Goal: Book appointment/travel/reservation

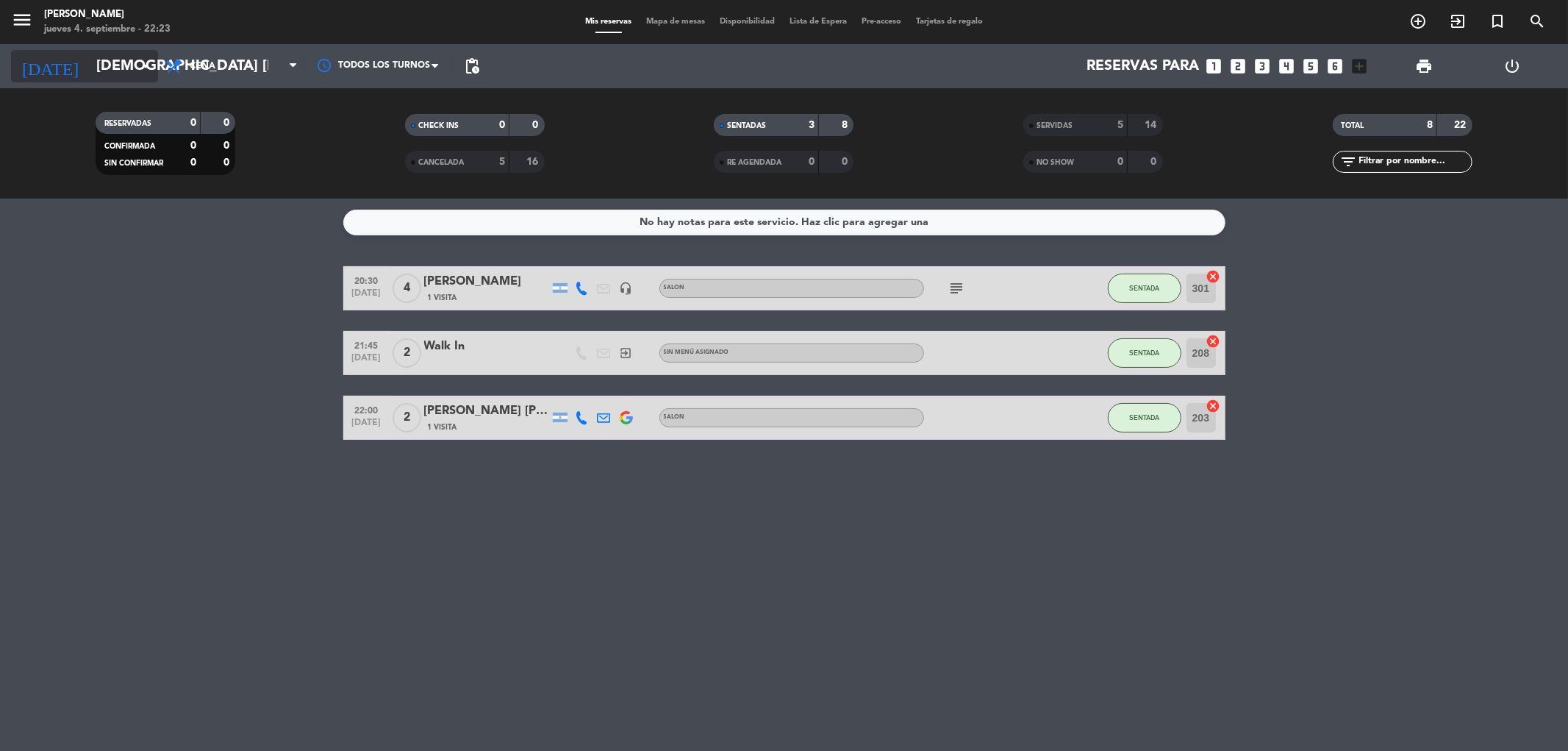
click at [135, 69] on input "[DEMOGRAPHIC_DATA] [DATE]" at bounding box center [183, 66] width 187 height 32
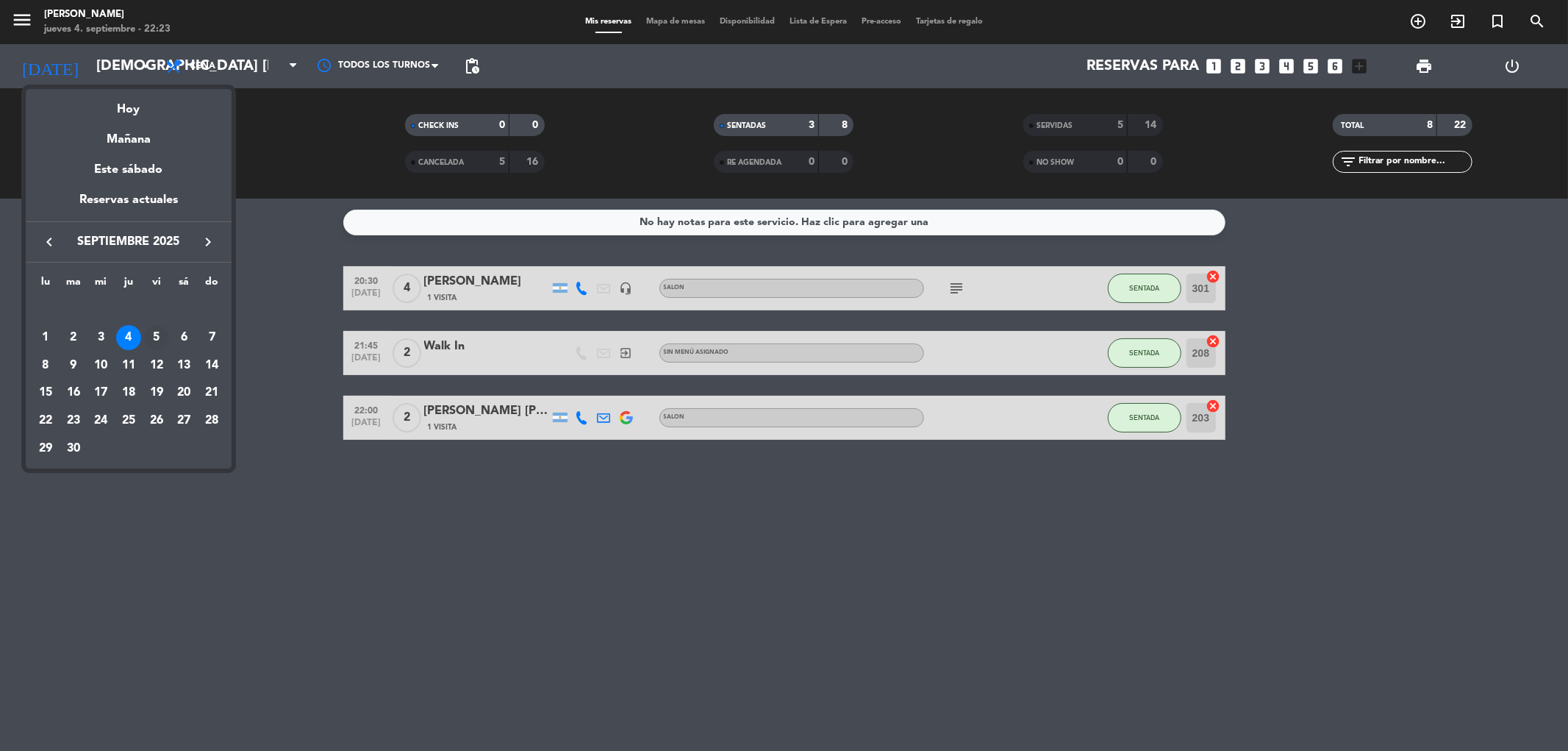
click at [156, 330] on div "5" at bounding box center [156, 337] width 25 height 25
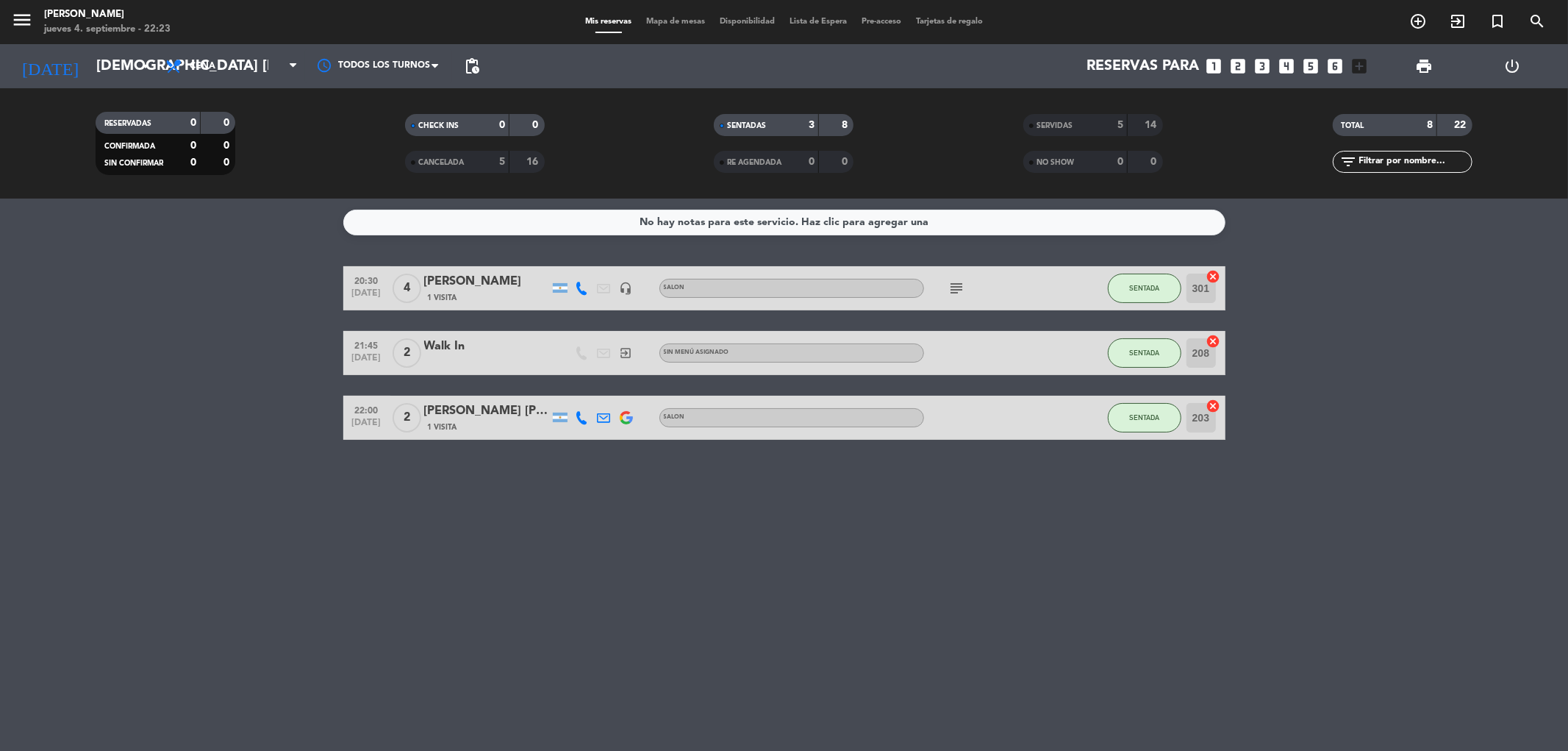
type input "vie. [DATE]"
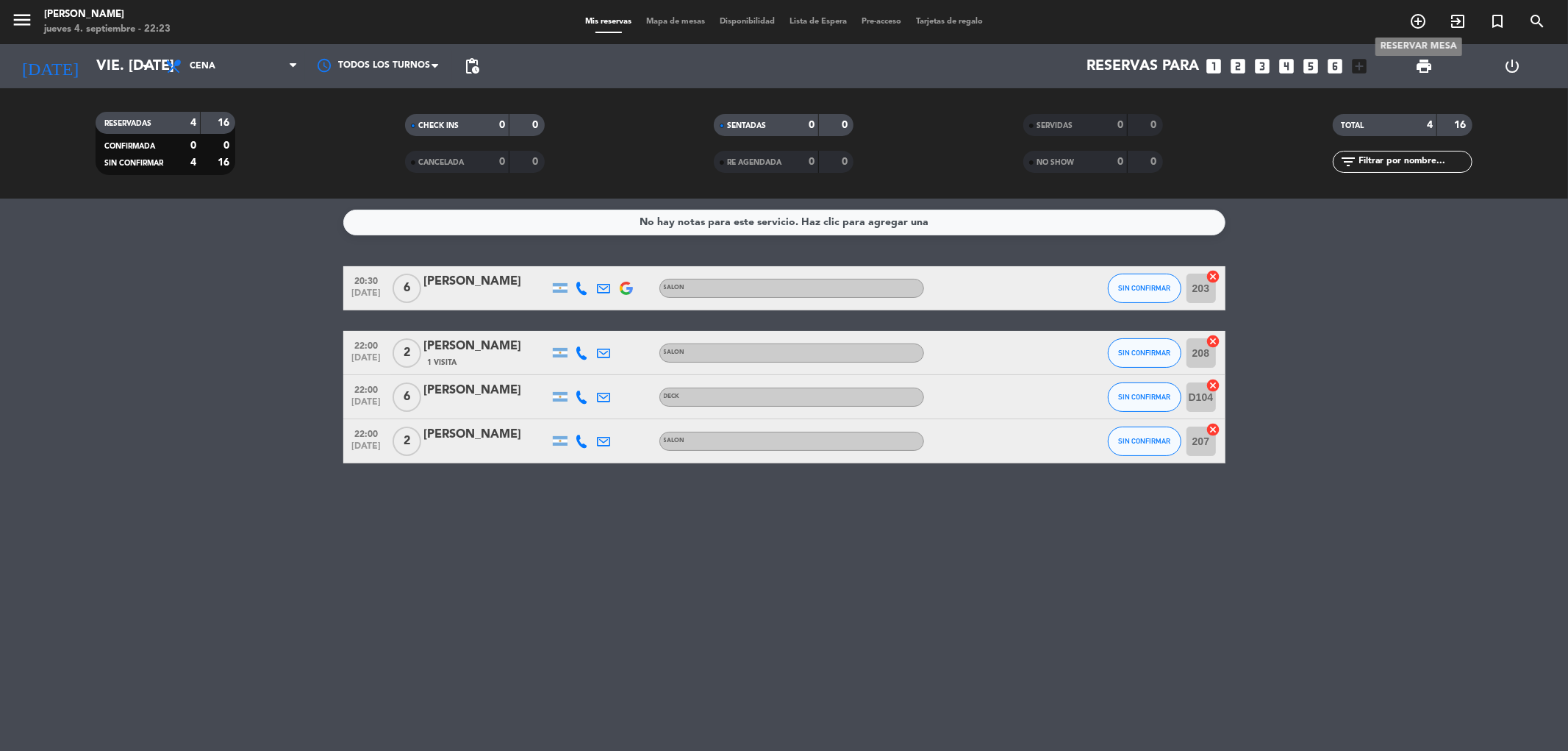
click at [1421, 15] on icon "add_circle_outline" at bounding box center [1418, 21] width 18 height 18
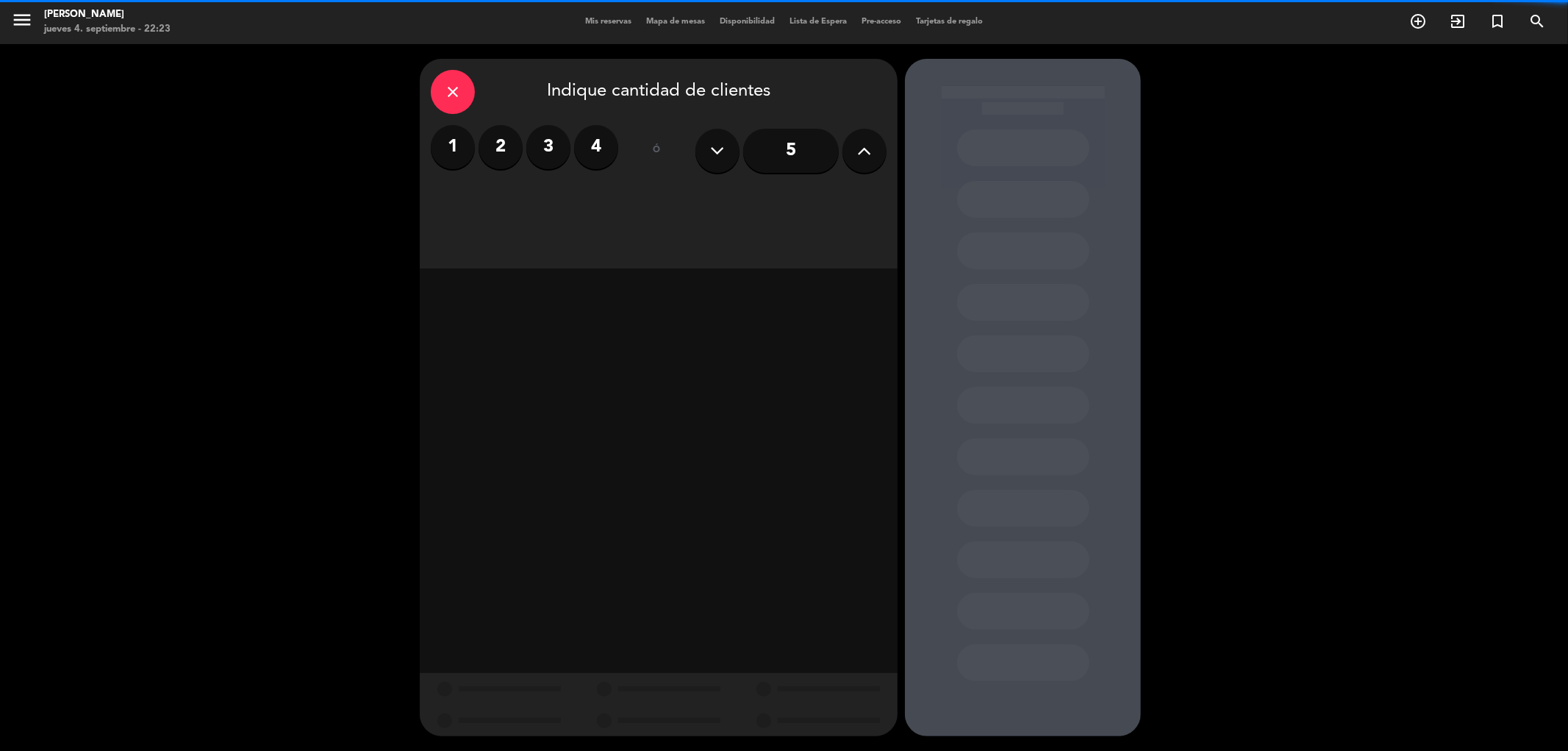
click at [556, 139] on label "3" at bounding box center [549, 147] width 44 height 44
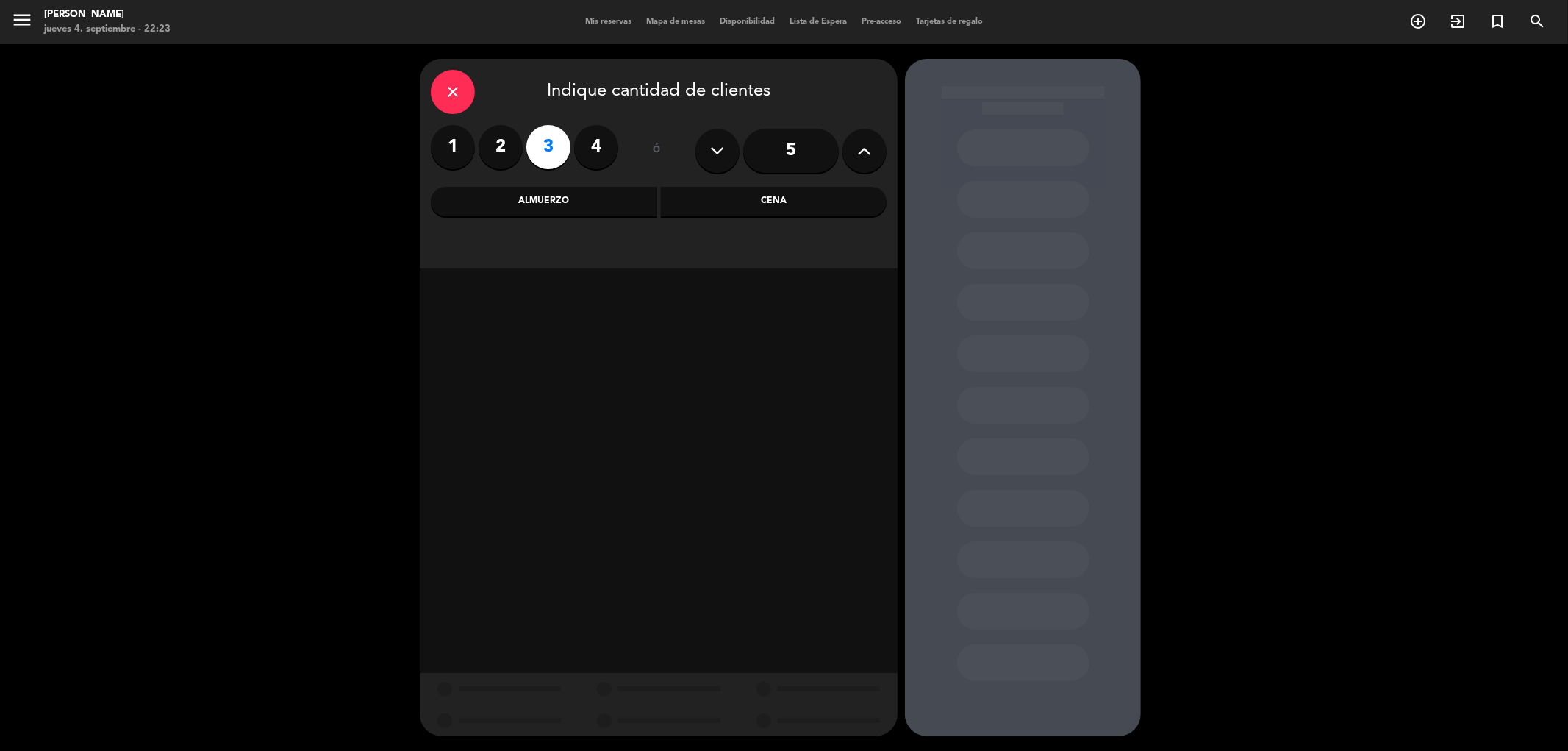
click at [725, 195] on div "Cena" at bounding box center [774, 201] width 227 height 30
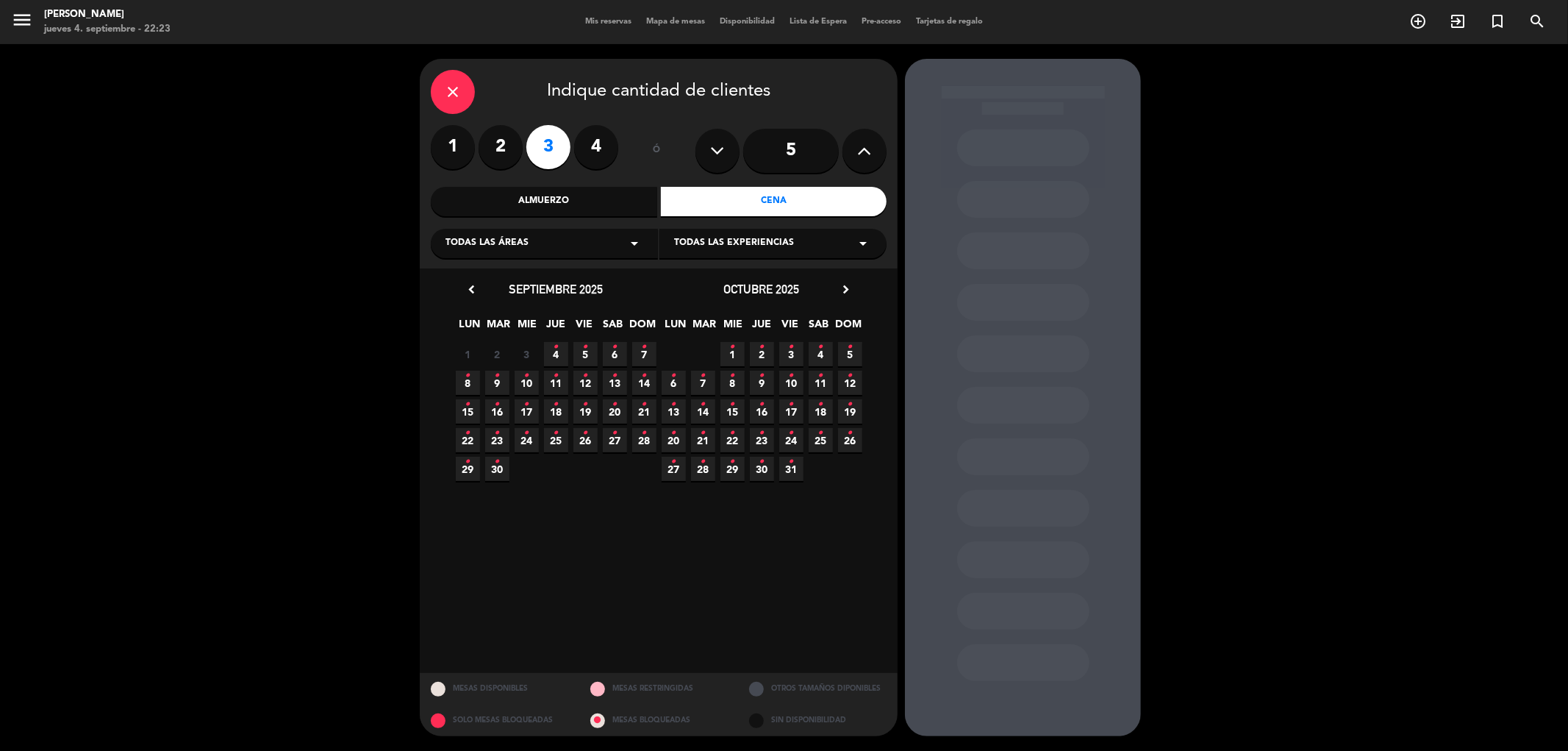
click at [589, 359] on span "5 •" at bounding box center [585, 353] width 25 height 25
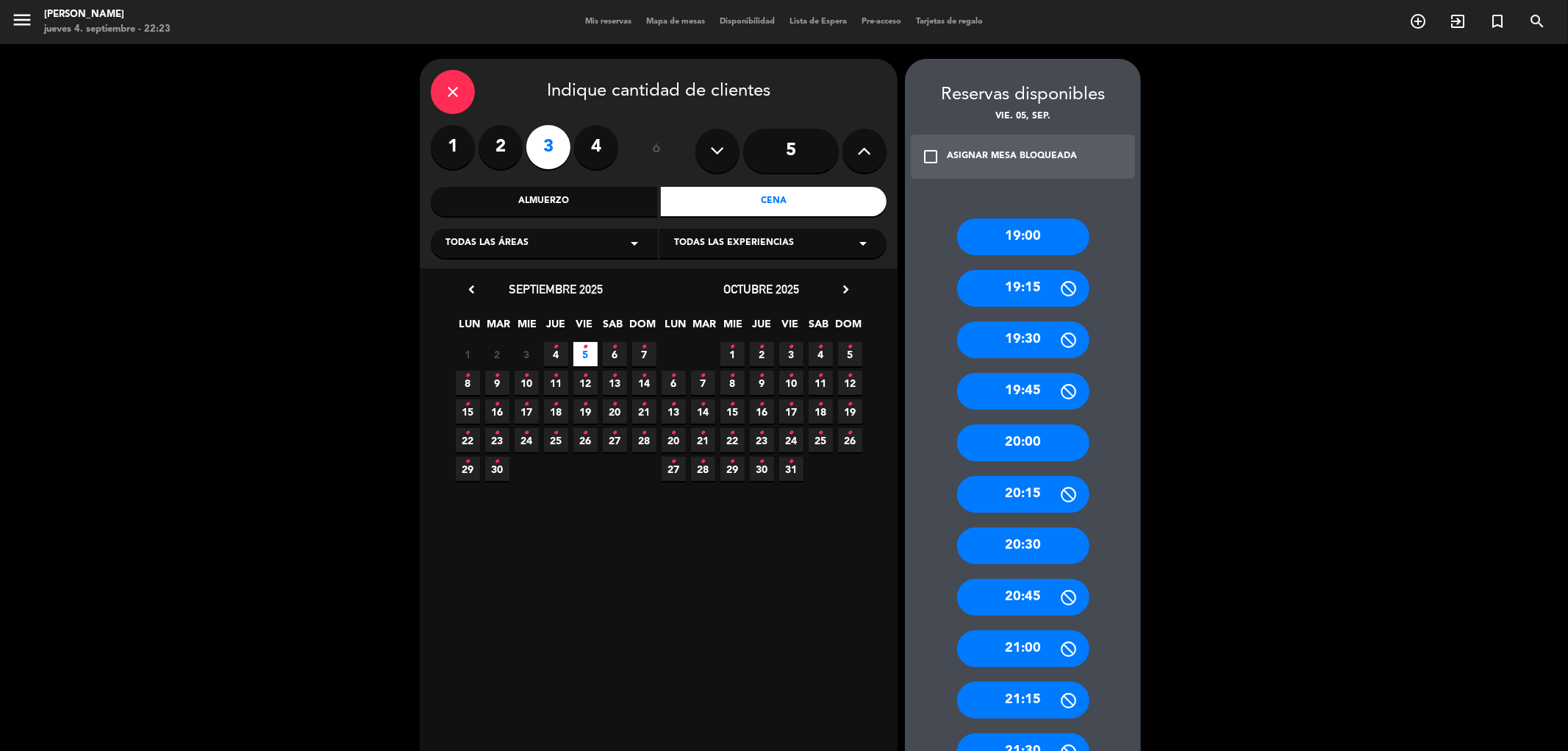
click at [1053, 535] on div "20:30" at bounding box center [1024, 545] width 133 height 37
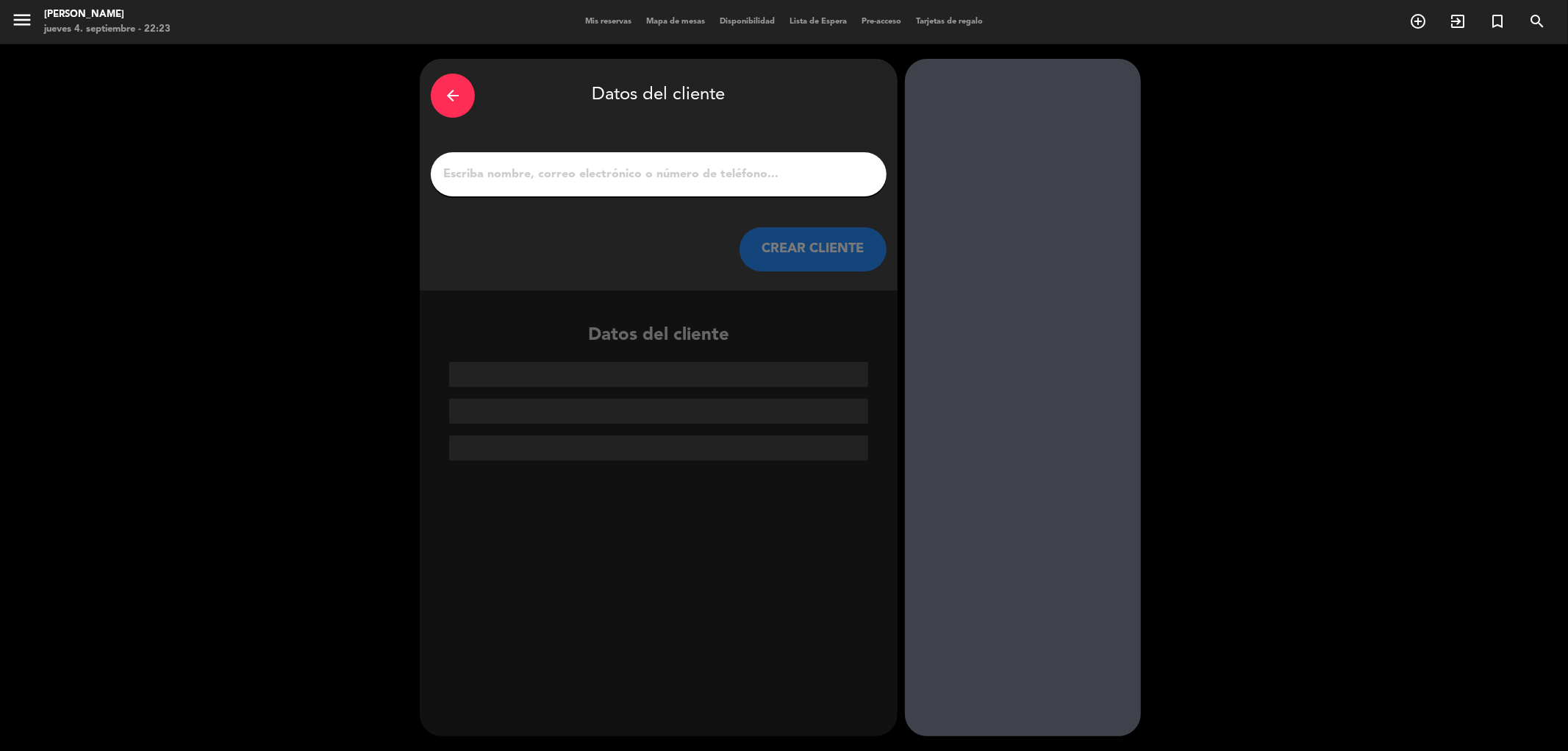
click at [594, 172] on input "1" at bounding box center [658, 174] width 434 height 20
paste input "[PERSON_NAME]"
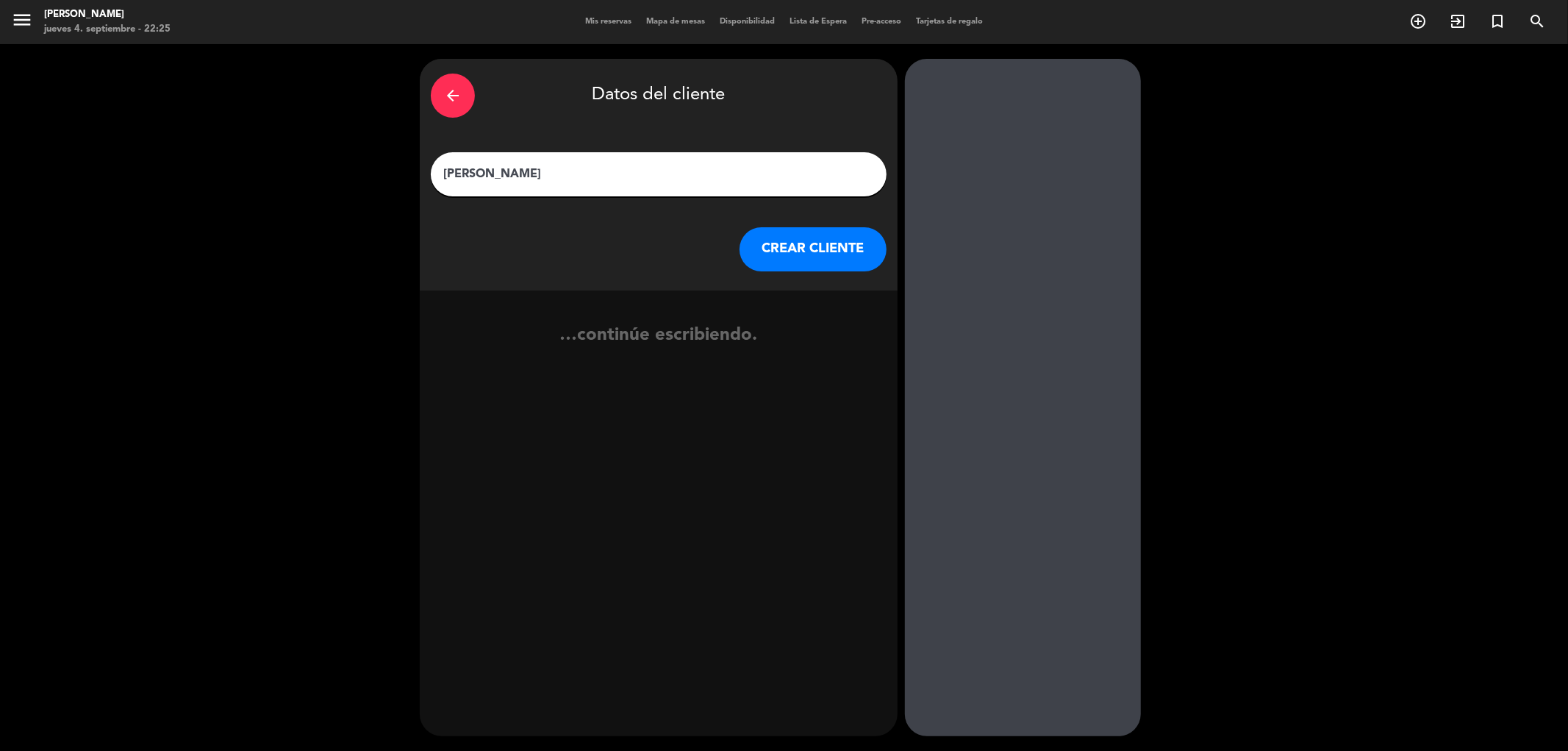
type input "[PERSON_NAME]"
click at [847, 249] on button "CREAR CLIENTE" at bounding box center [813, 249] width 147 height 44
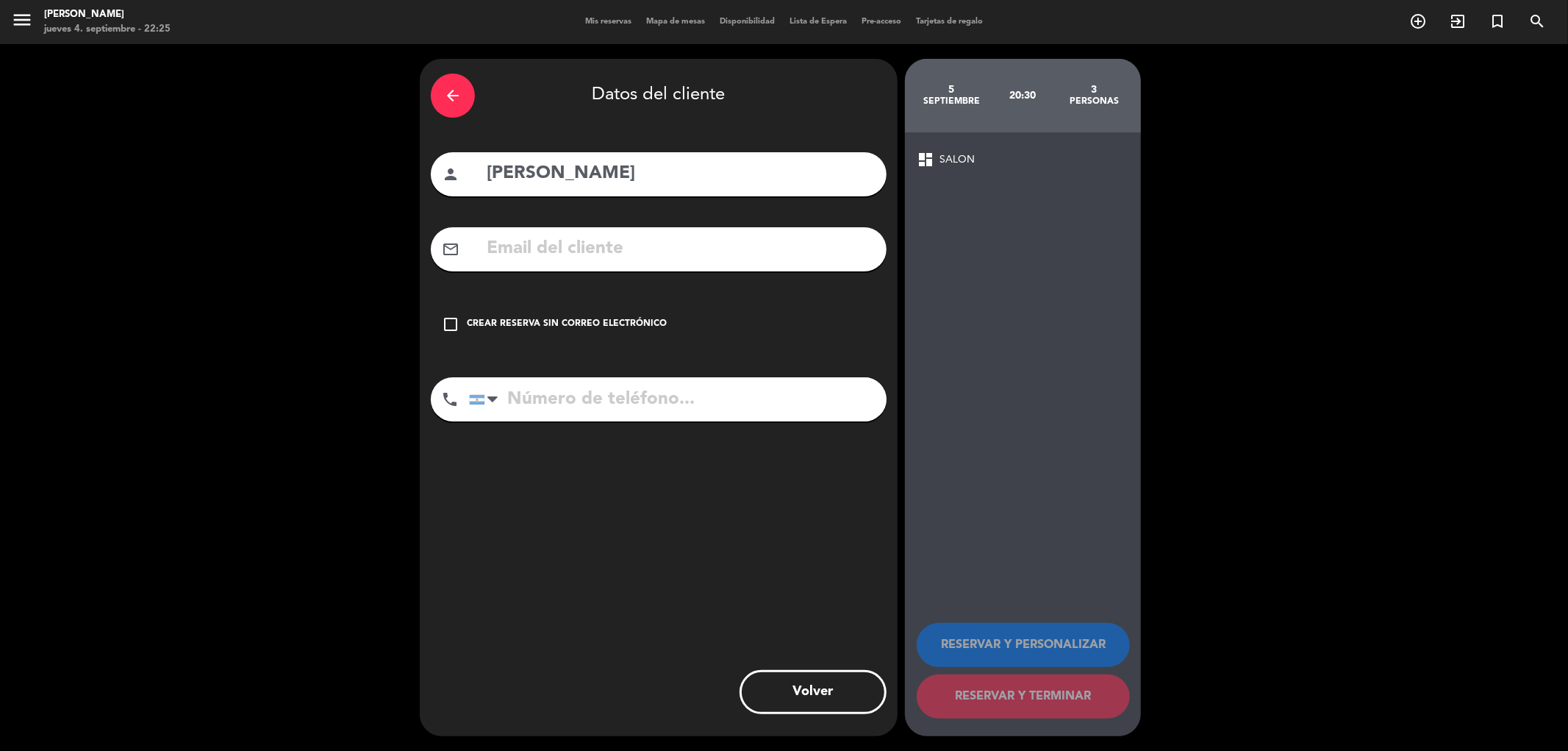
click at [569, 409] on input "tel" at bounding box center [678, 399] width 418 height 44
paste input "[PHONE_NUMBER]"
type input "[PHONE_NUMBER]"
click at [453, 325] on icon "check_box_outline_blank" at bounding box center [450, 324] width 18 height 18
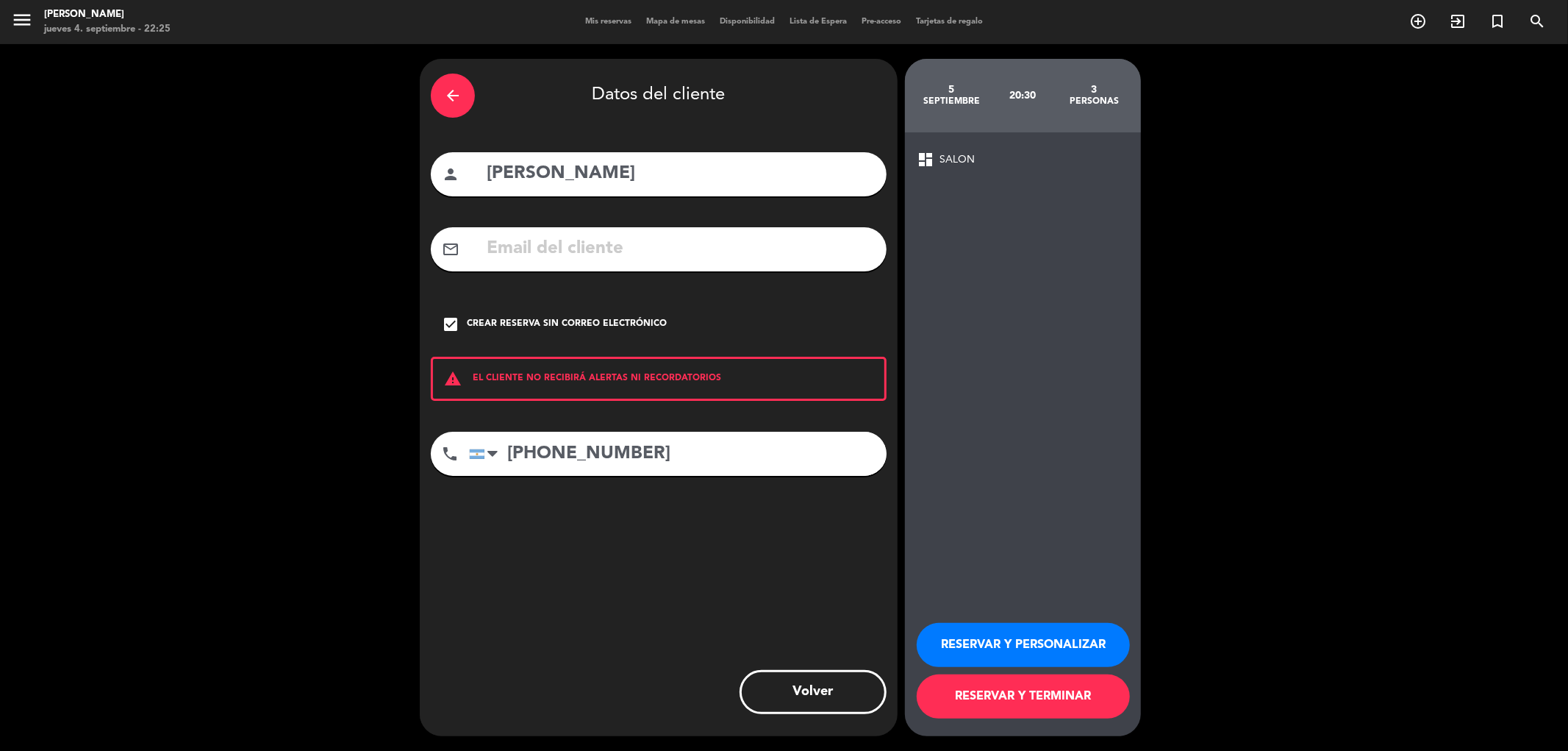
click at [1056, 693] on button "RESERVAR Y TERMINAR" at bounding box center [1023, 697] width 213 height 44
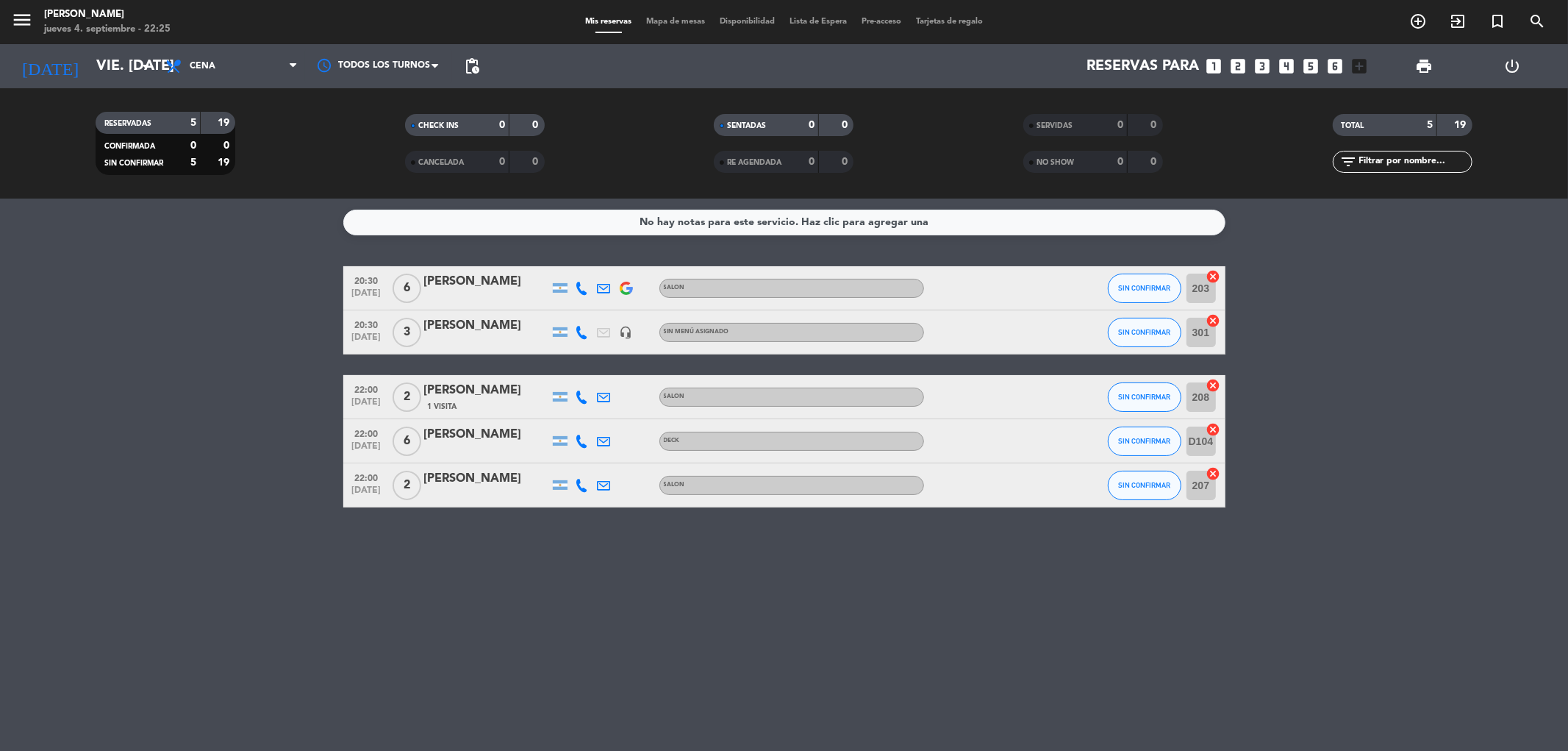
click at [128, 478] on bookings-row "20:30 [DATE] 6 [PERSON_NAME] SALON SIN CONFIRMAR 203 cancel 20:30 [DATE] 3 [PER…" at bounding box center [784, 387] width 1568 height 241
drag, startPoint x: 394, startPoint y: 659, endPoint x: 409, endPoint y: 648, distance: 18.6
click at [394, 653] on div "No hay notas para este servicio. Haz clic para agregar una 20:30 [DATE] 6 [PERS…" at bounding box center [784, 475] width 1568 height 552
click at [130, 68] on input "vie. [DATE]" at bounding box center [183, 66] width 187 height 32
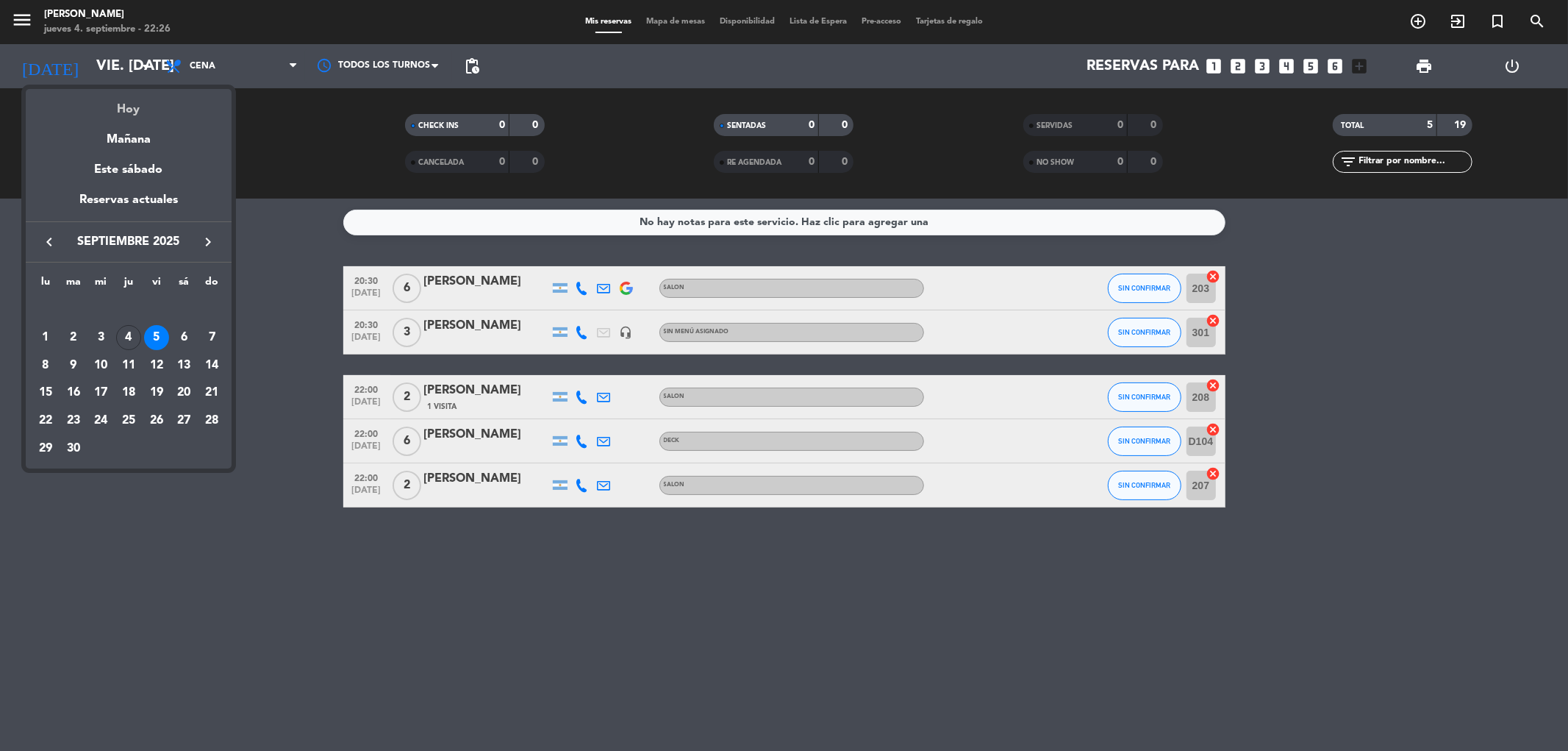
click at [136, 116] on div "Hoy" at bounding box center [128, 104] width 206 height 30
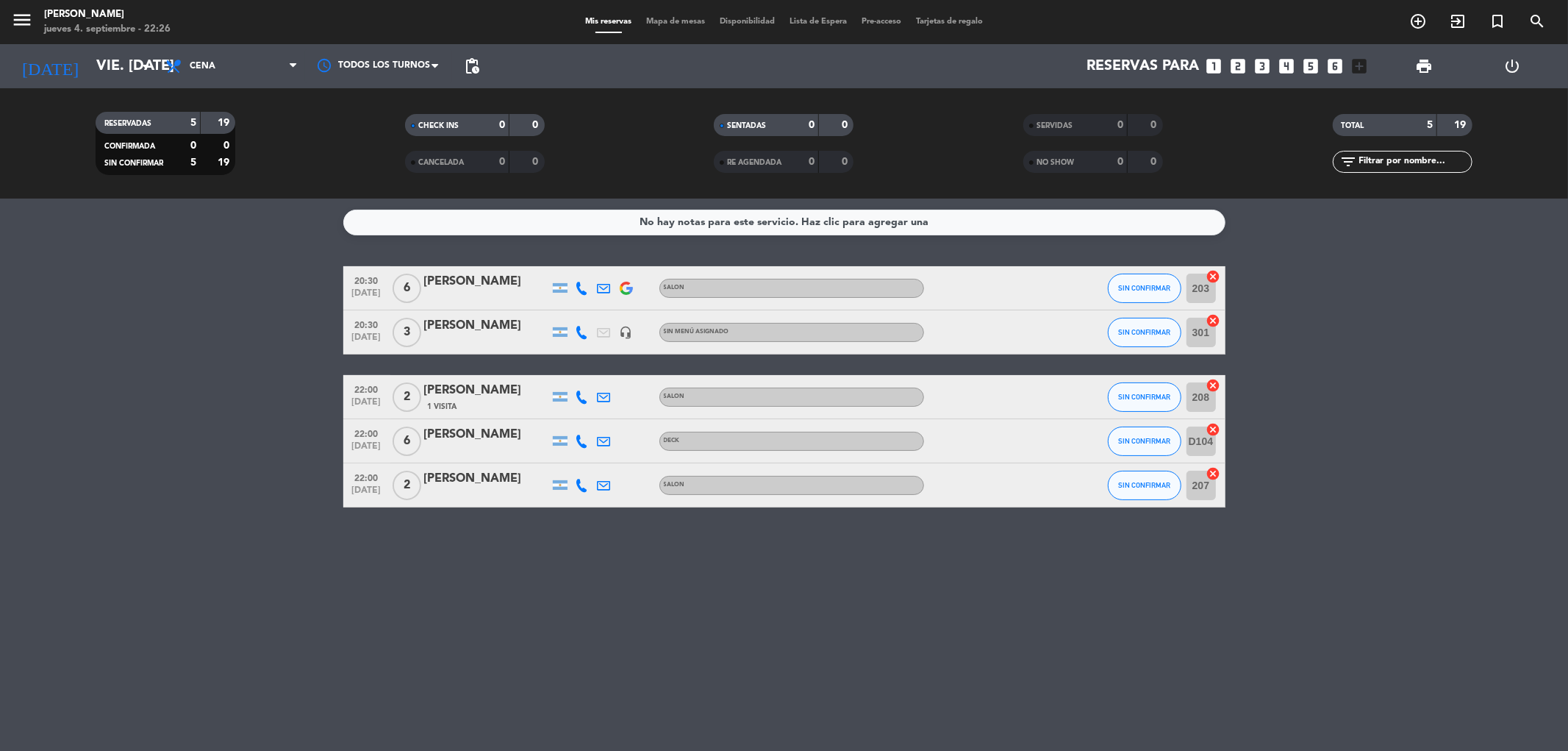
type input "[DEMOGRAPHIC_DATA] [DATE]"
